Goal: Navigation & Orientation: Find specific page/section

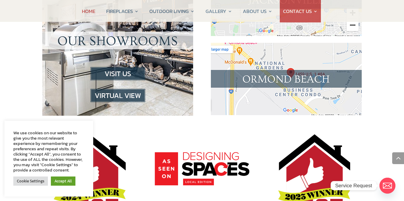
scroll to position [674, 0]
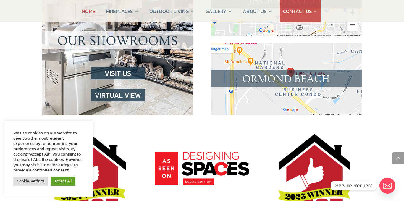
click at [117, 89] on img at bounding box center [117, 95] width 55 height 13
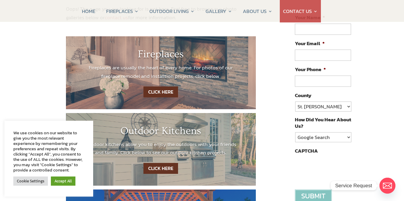
scroll to position [95, 0]
click at [161, 92] on link "CLICK HERE" at bounding box center [160, 91] width 35 height 11
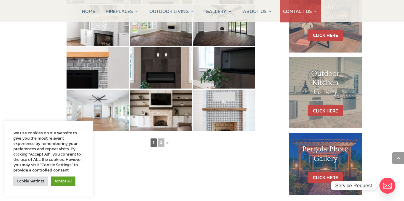
scroll to position [331, 0]
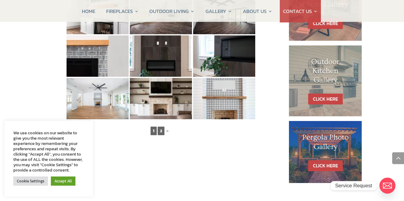
click at [160, 132] on link "2" at bounding box center [161, 131] width 7 height 9
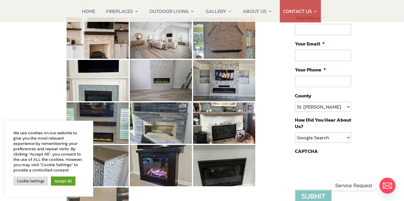
scroll to position [95, 0]
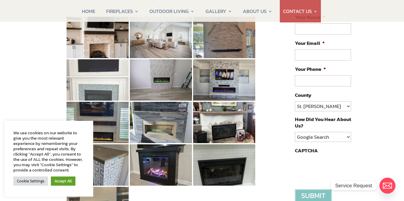
click at [101, 90] on img at bounding box center [98, 79] width 62 height 41
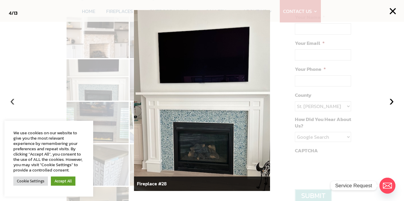
click at [10, 102] on button "‹" at bounding box center [12, 100] width 13 height 13
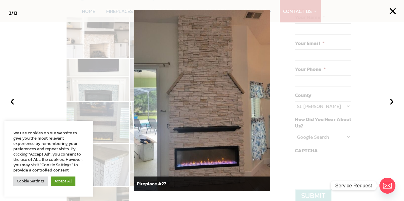
click at [208, 154] on img at bounding box center [202, 100] width 136 height 181
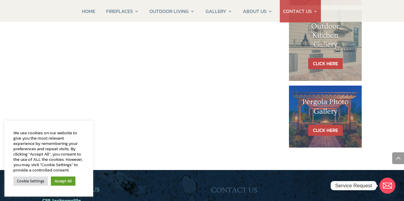
scroll to position [378, 0]
